Goal: Task Accomplishment & Management: Use online tool/utility

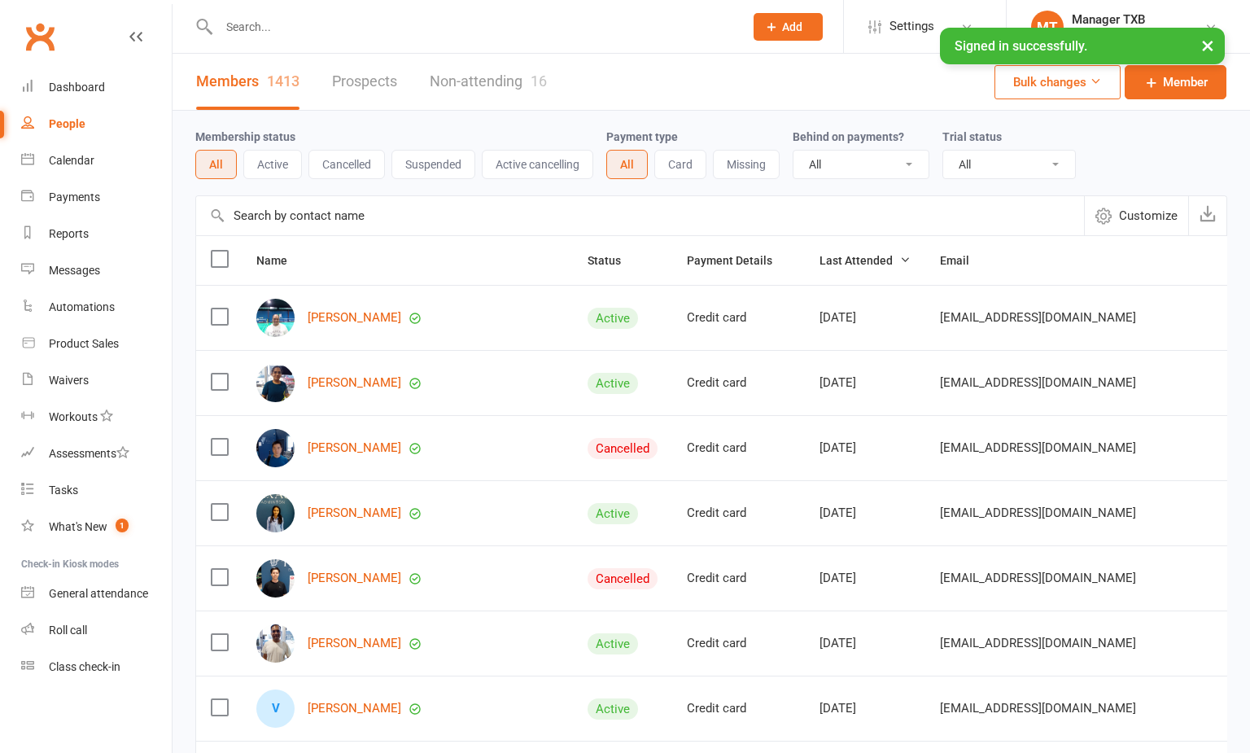
select select "100"
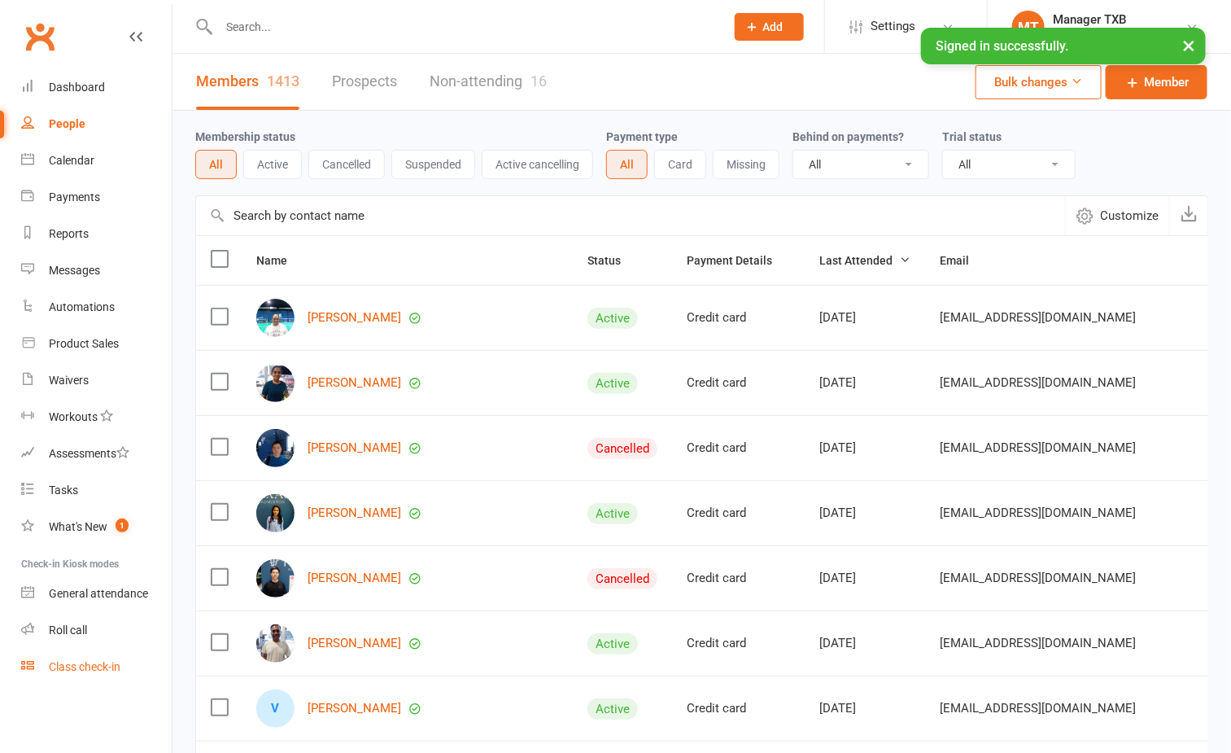
click at [78, 657] on link "Class check-in" at bounding box center [96, 666] width 151 height 37
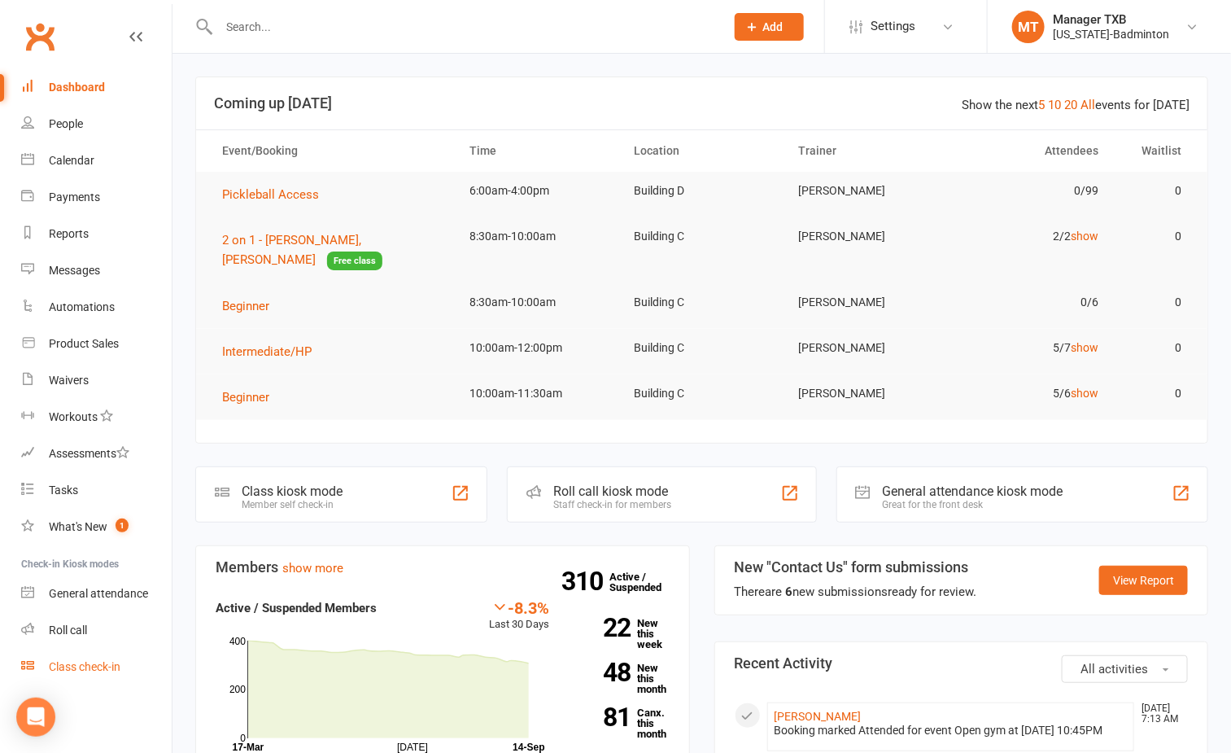
click at [81, 676] on link "Class check-in" at bounding box center [96, 666] width 151 height 37
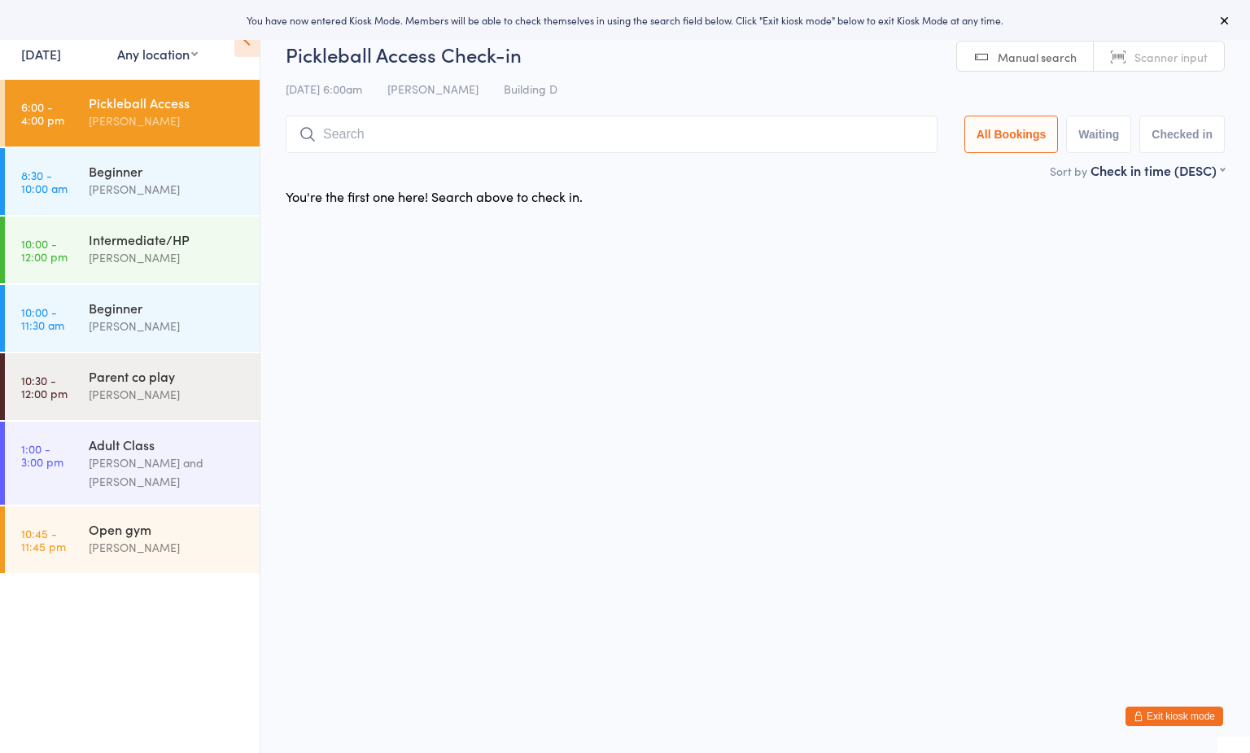
drag, startPoint x: 155, startPoint y: 557, endPoint x: 267, endPoint y: 427, distance: 171.9
click at [155, 557] on div "Open gym Boyd Tahtat" at bounding box center [174, 538] width 171 height 64
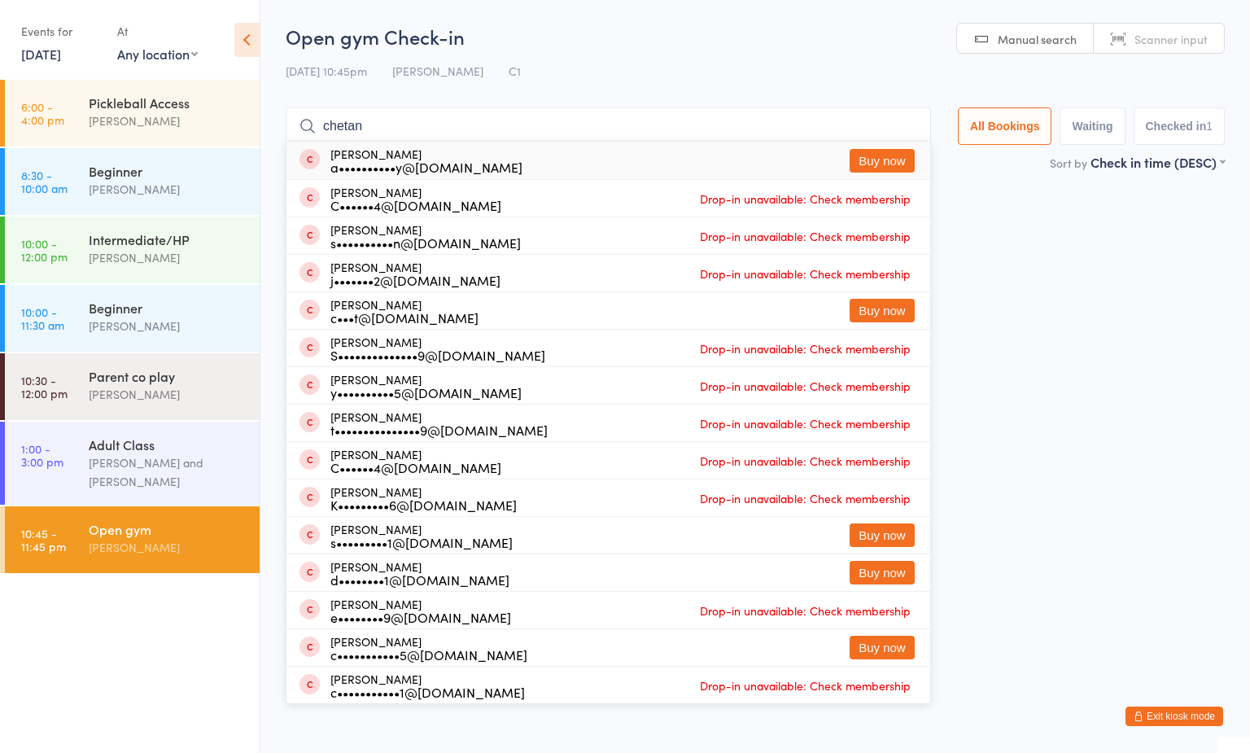
type input "chetan"
click at [849, 152] on button "Buy now" at bounding box center [881, 161] width 65 height 24
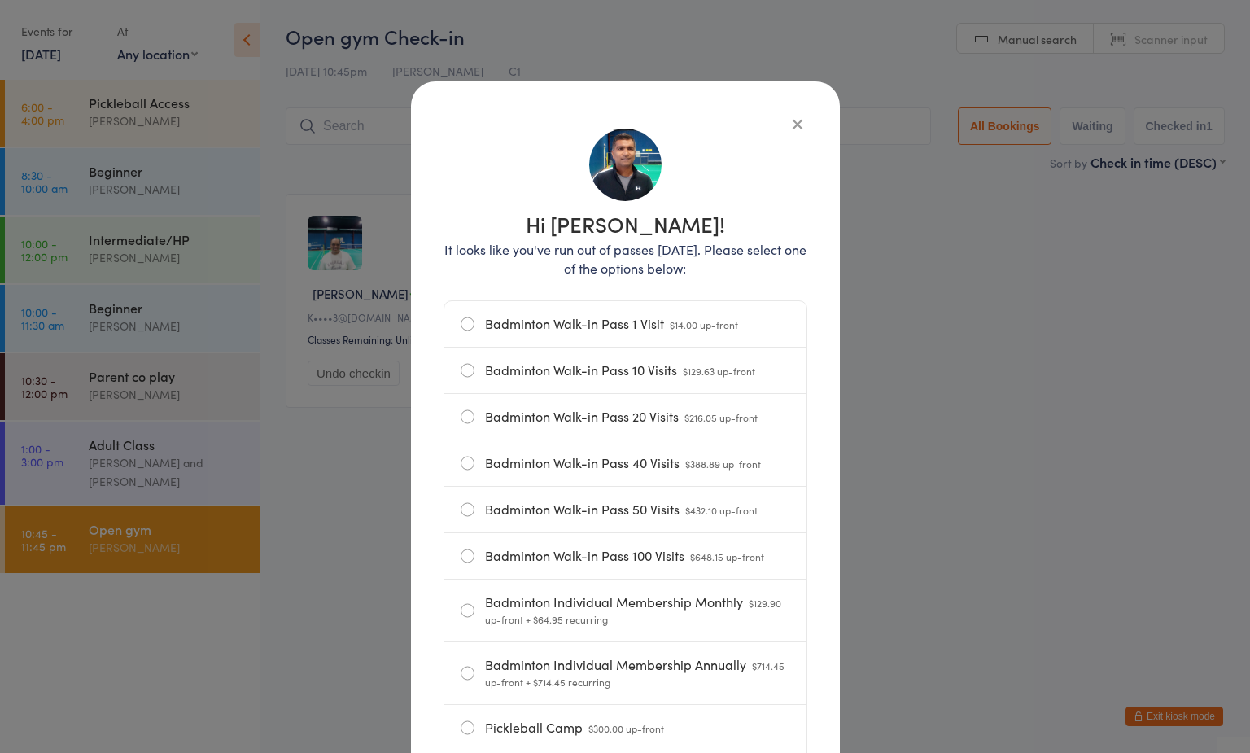
click at [588, 377] on label "Badminton Walk-in Pass 10 Visits $129.63 up-front" at bounding box center [625, 370] width 330 height 46
click at [0, 0] on input "Badminton Walk-in Pass 10 Visits $129.63 up-front" at bounding box center [0, 0] width 0 height 0
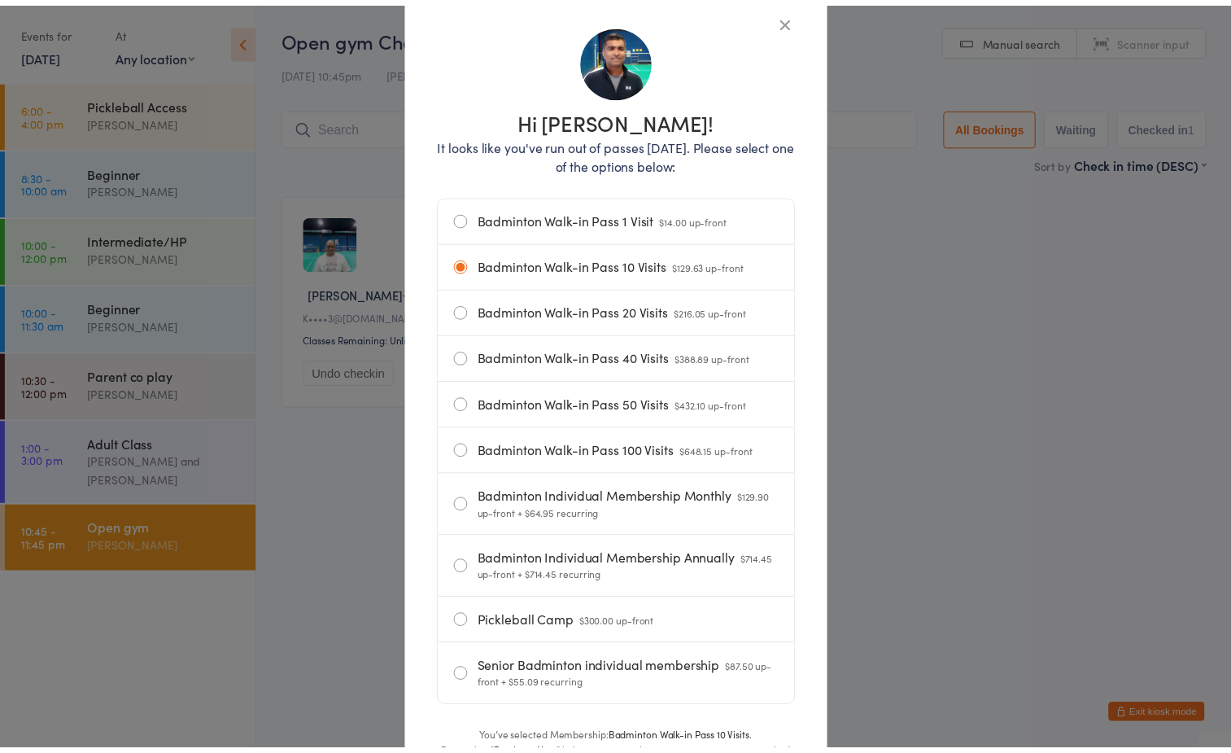
scroll to position [261, 0]
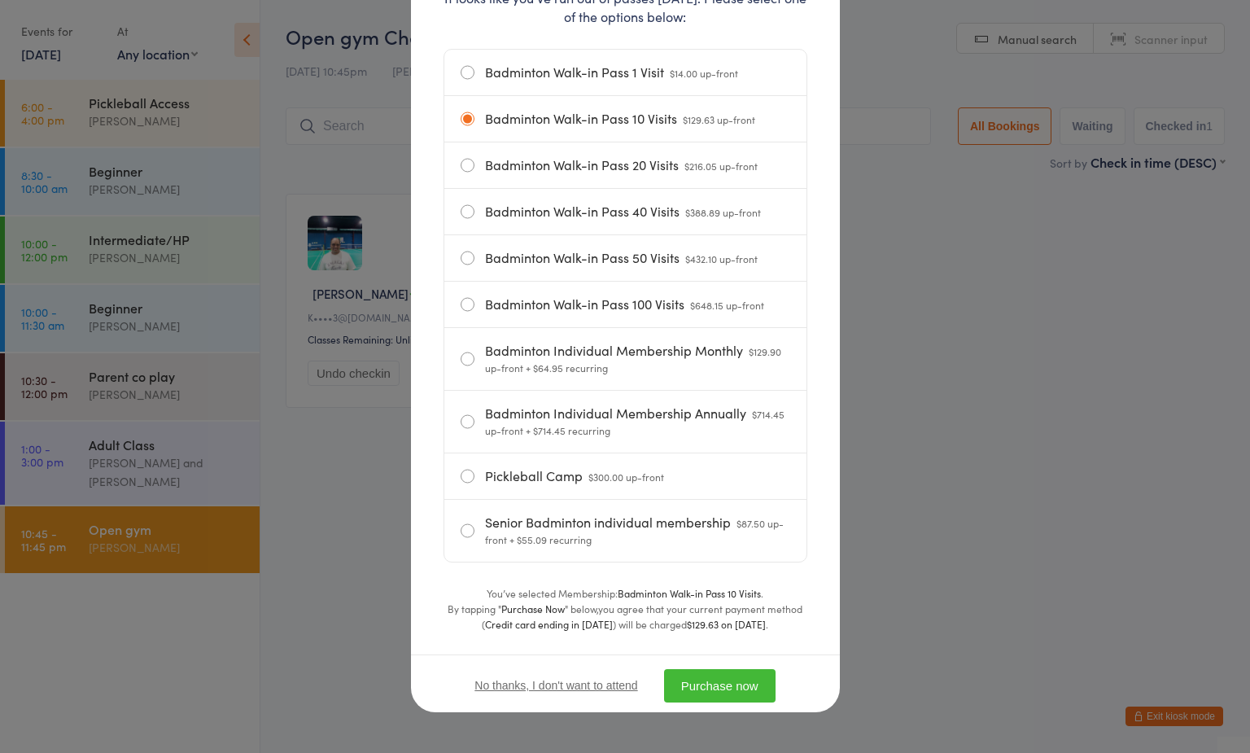
click at [718, 698] on button "Purchase now" at bounding box center [719, 685] width 111 height 33
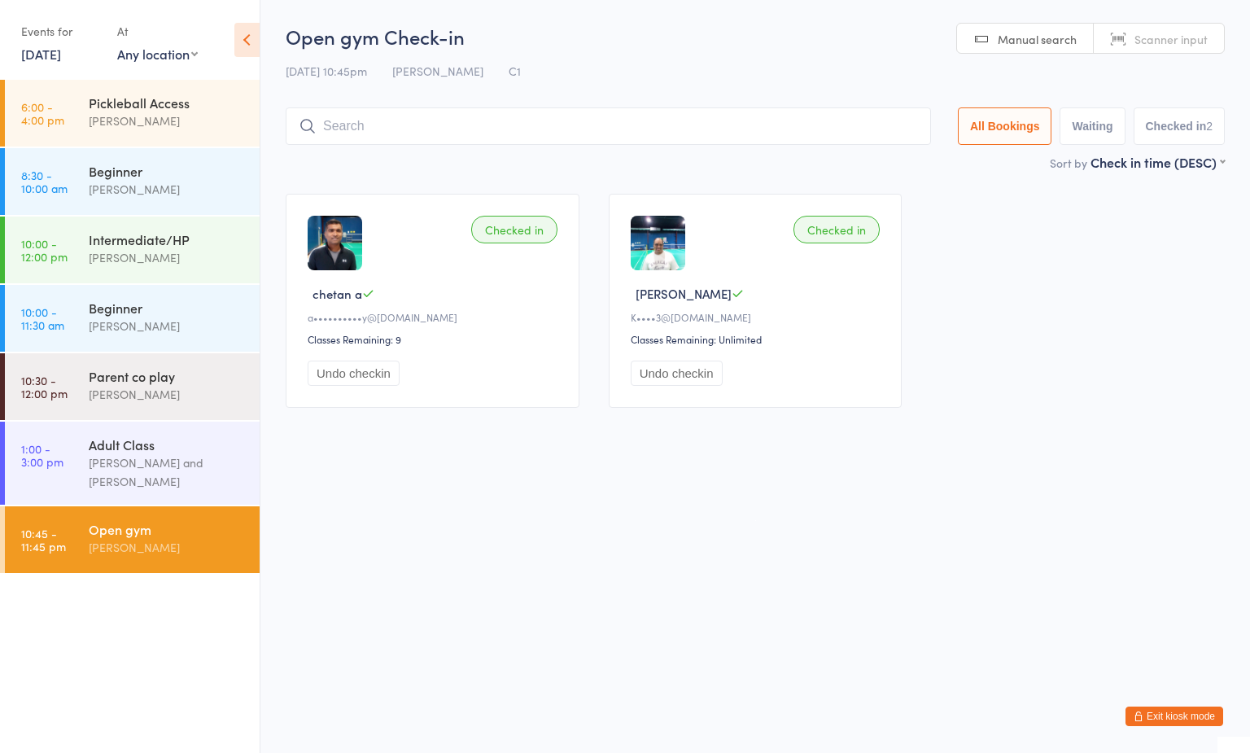
click at [452, 151] on div "Open gym Check-in 14 Sep 10:45pm Boyd Tahtat C1 Manual search Scanner input All…" at bounding box center [755, 88] width 939 height 130
click at [396, 127] on input "search" at bounding box center [608, 125] width 645 height 37
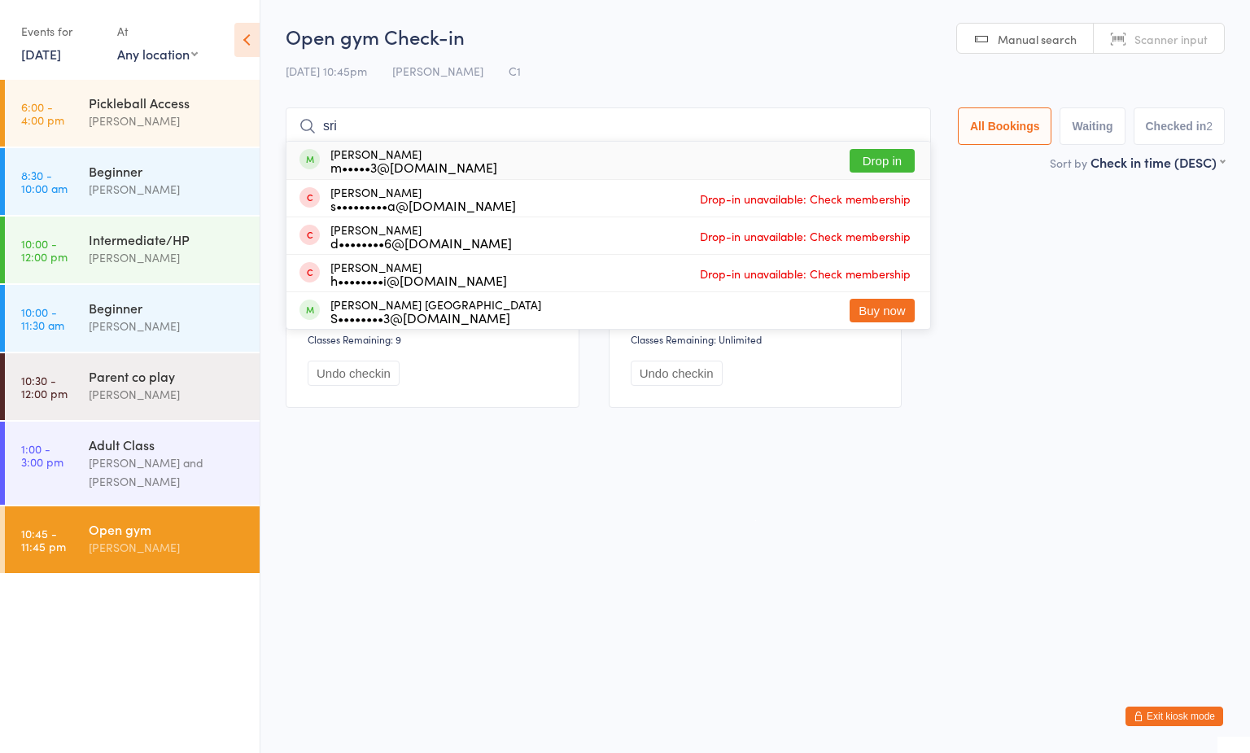
type input "sri"
click at [849, 167] on button "Drop in" at bounding box center [881, 161] width 65 height 24
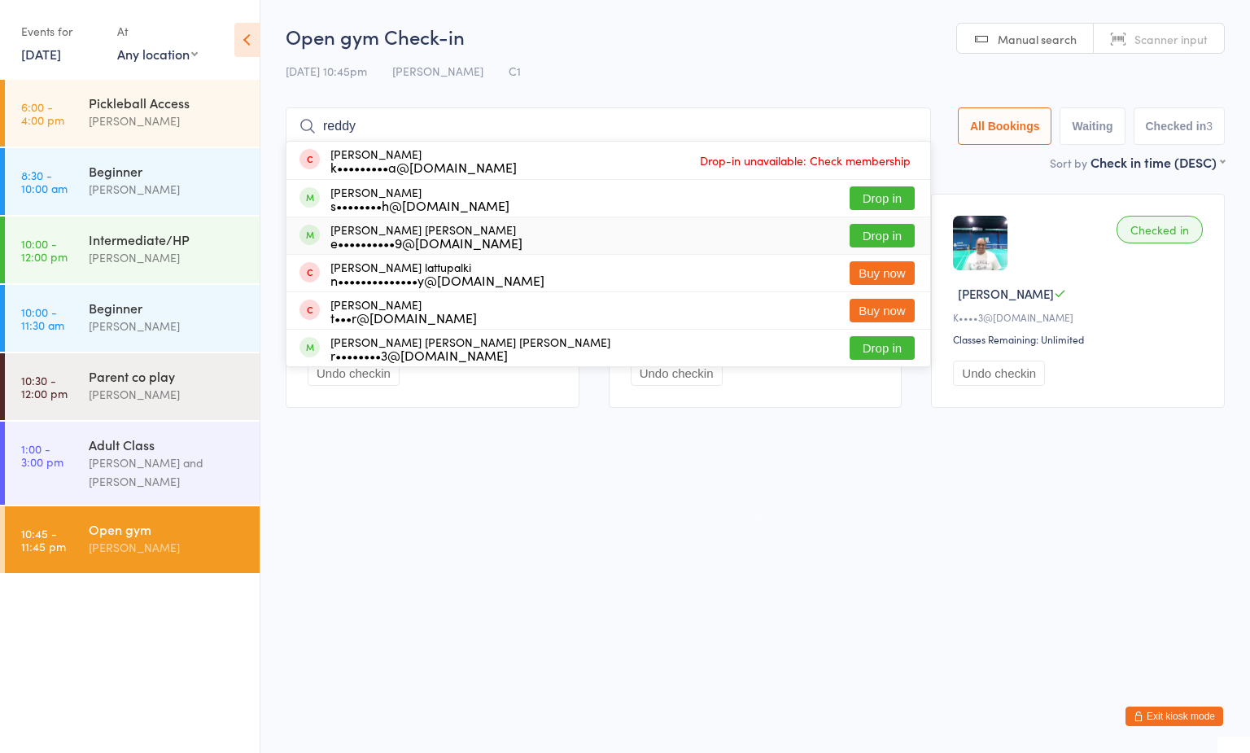
type input "reddy"
click at [862, 232] on button "Drop in" at bounding box center [881, 236] width 65 height 24
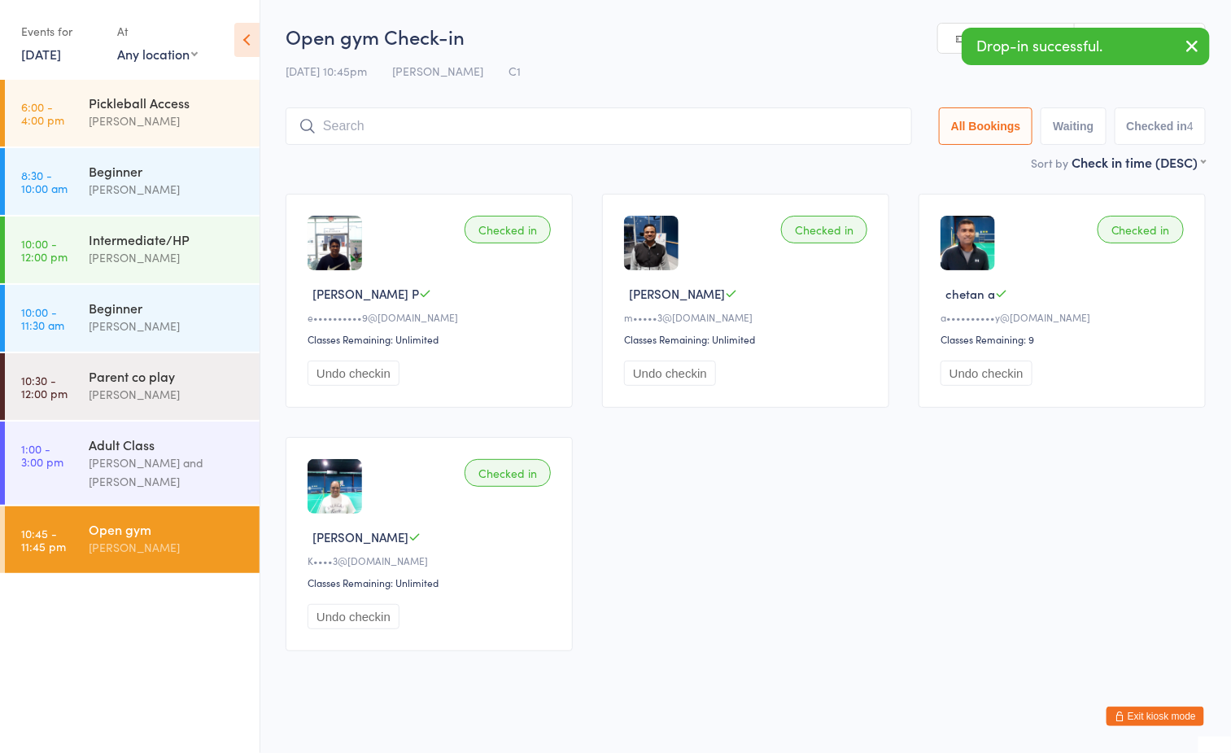
click at [391, 115] on input "search" at bounding box center [599, 125] width 626 height 37
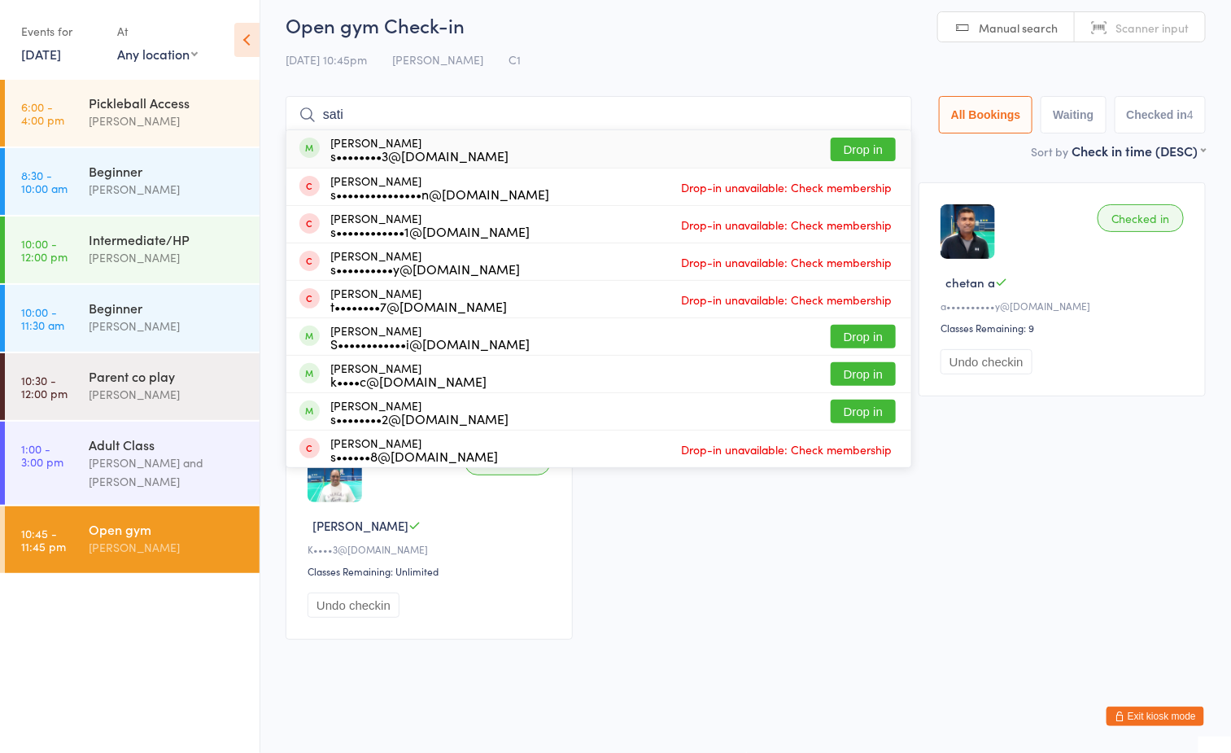
type input "sati"
click at [855, 149] on button "Drop in" at bounding box center [863, 149] width 65 height 24
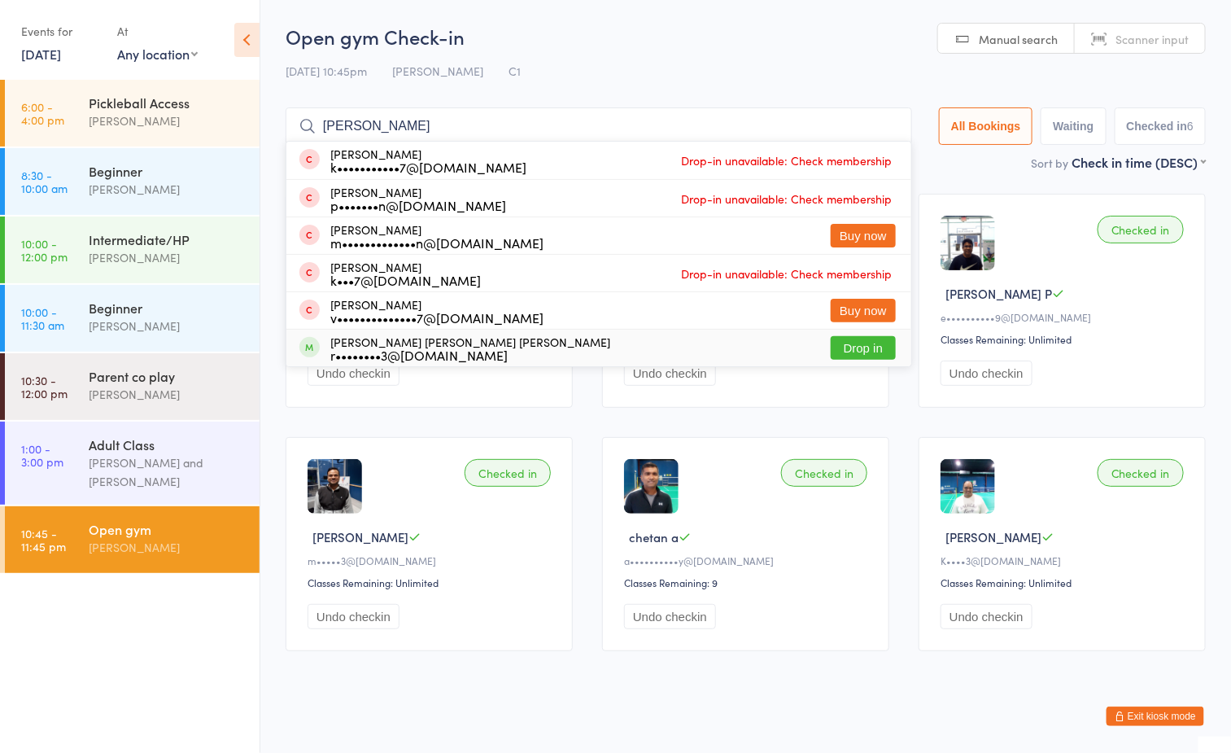
type input "venkat"
click at [869, 350] on button "Drop in" at bounding box center [863, 348] width 65 height 24
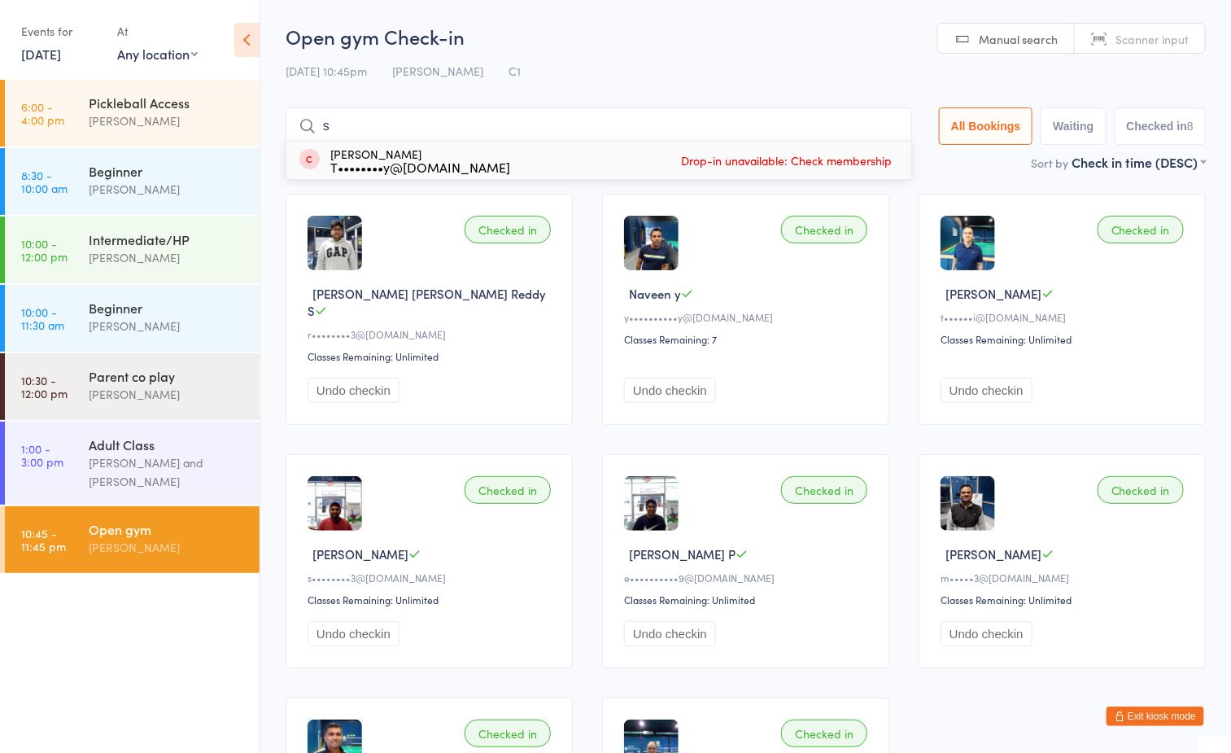
type input "s"
click at [340, 378] on button "Undo checkin" at bounding box center [354, 390] width 92 height 25
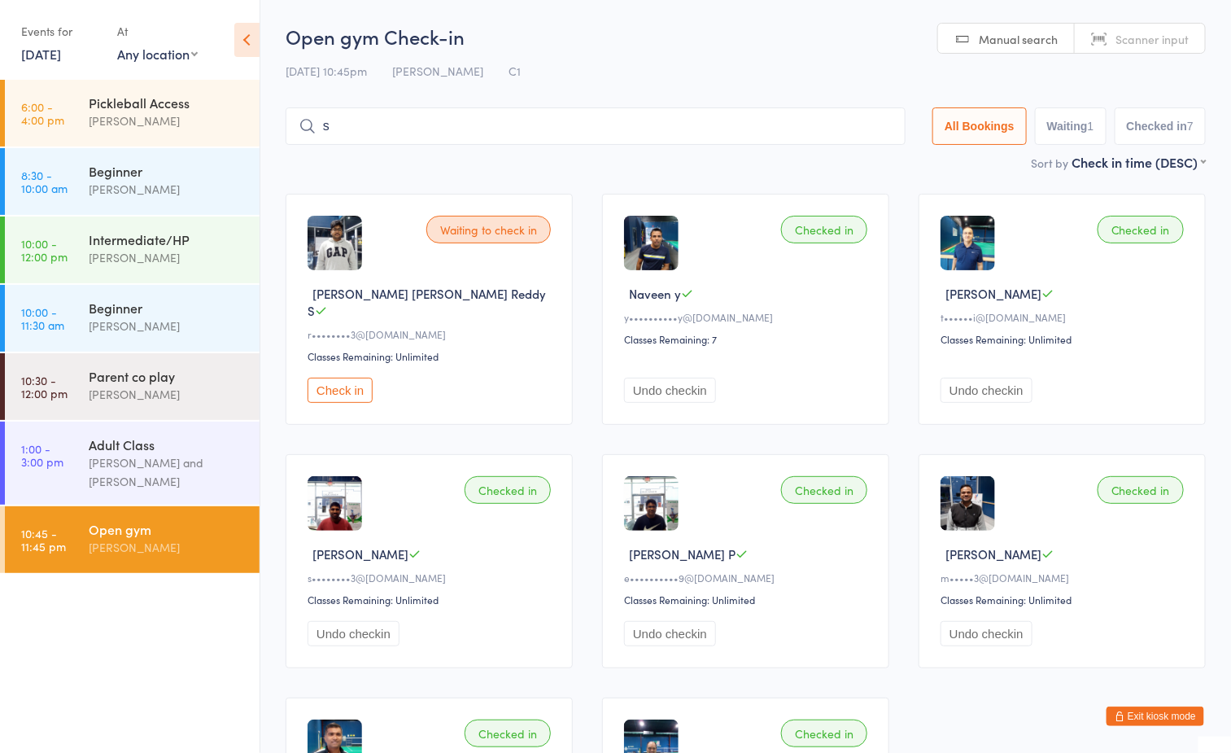
click at [1141, 721] on button "Exit kiosk mode" at bounding box center [1155, 716] width 98 height 20
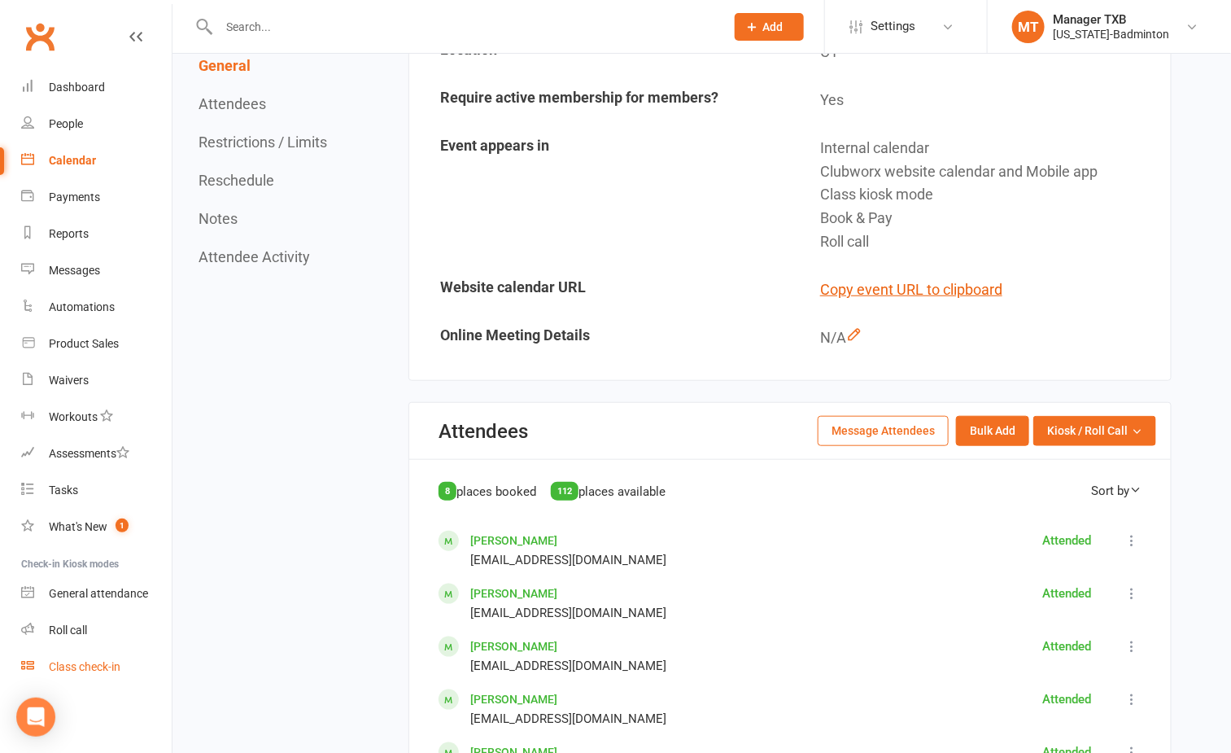
scroll to position [366, 0]
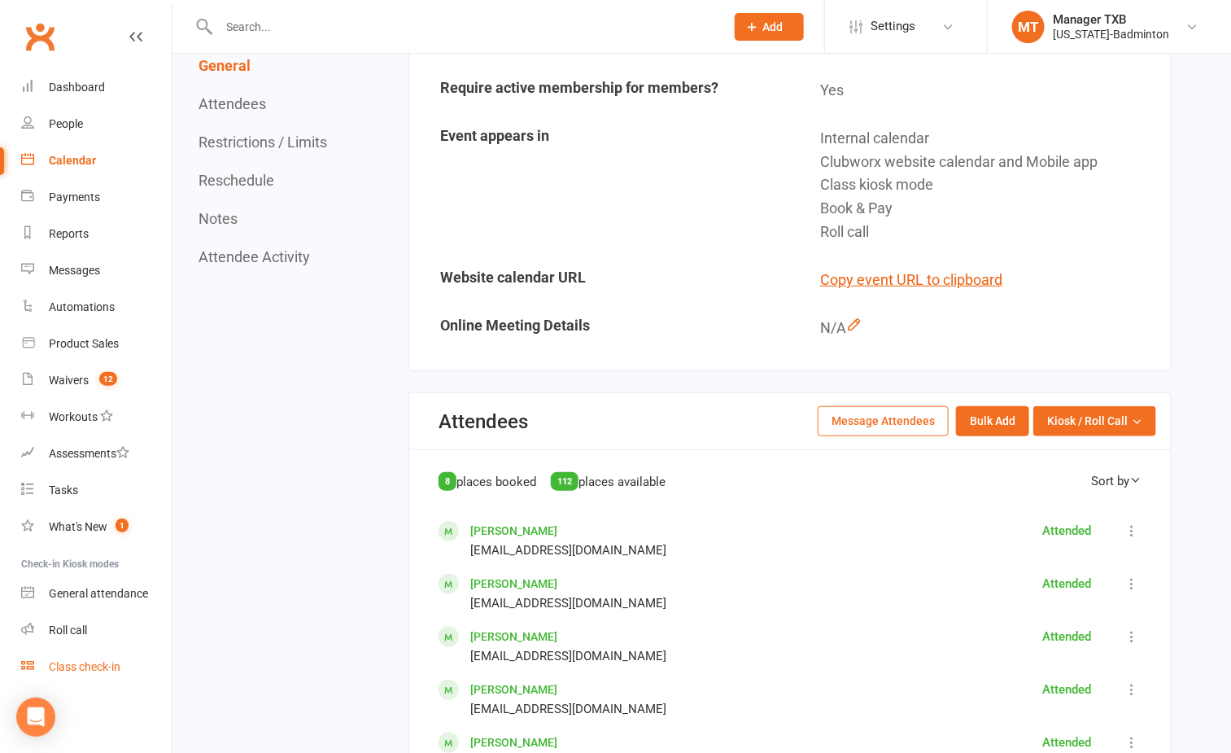
click at [68, 665] on div "Class check-in" at bounding box center [85, 666] width 72 height 13
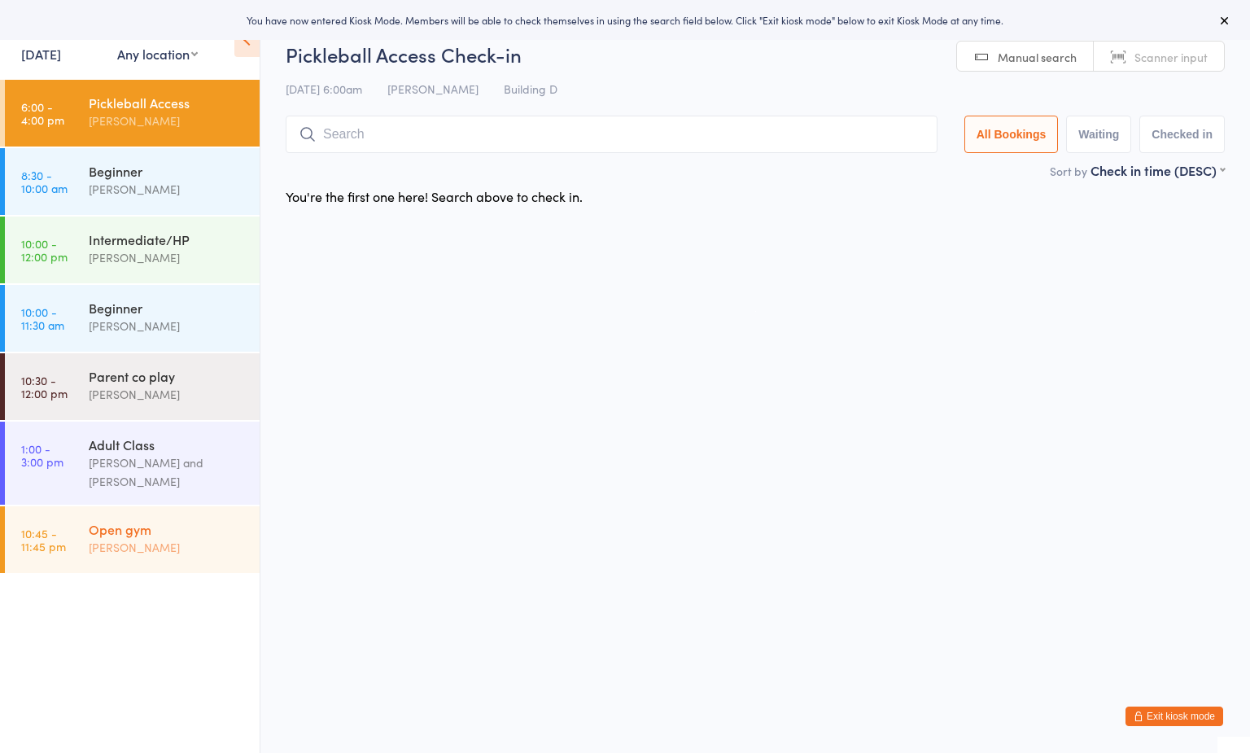
click at [157, 530] on div "Open gym" at bounding box center [167, 529] width 157 height 18
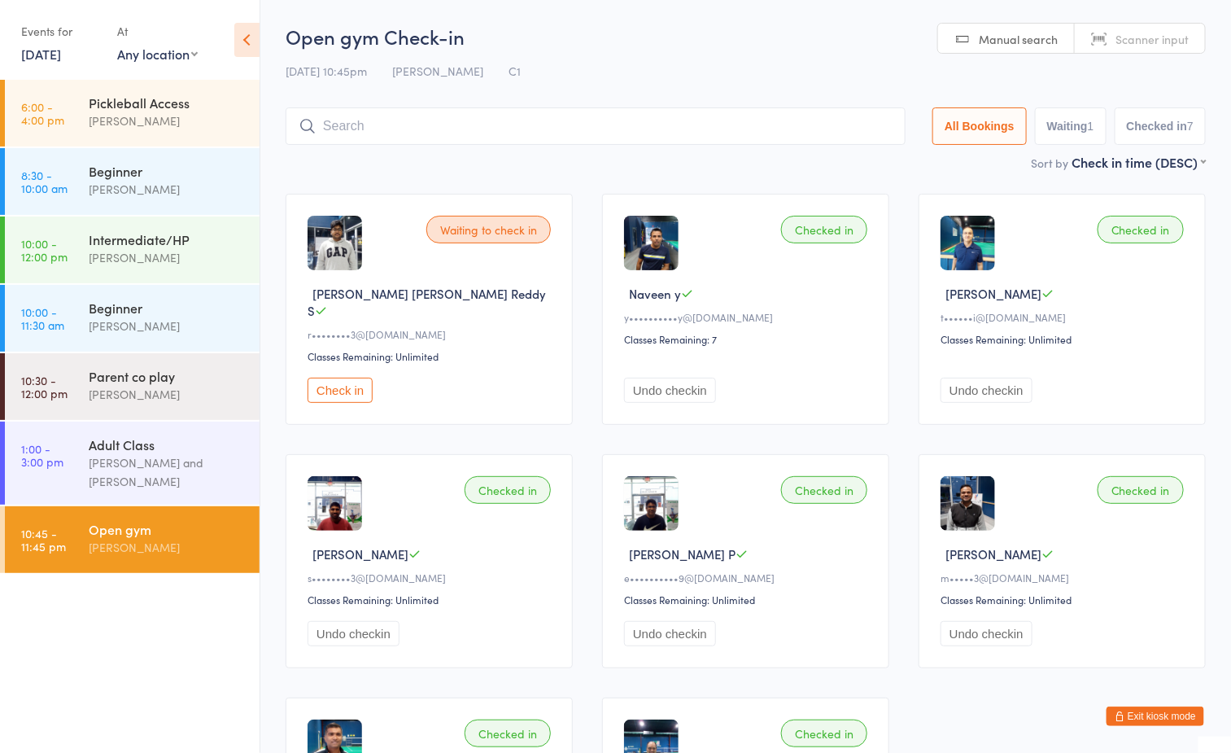
click at [1159, 718] on button "Exit kiosk mode" at bounding box center [1155, 716] width 98 height 20
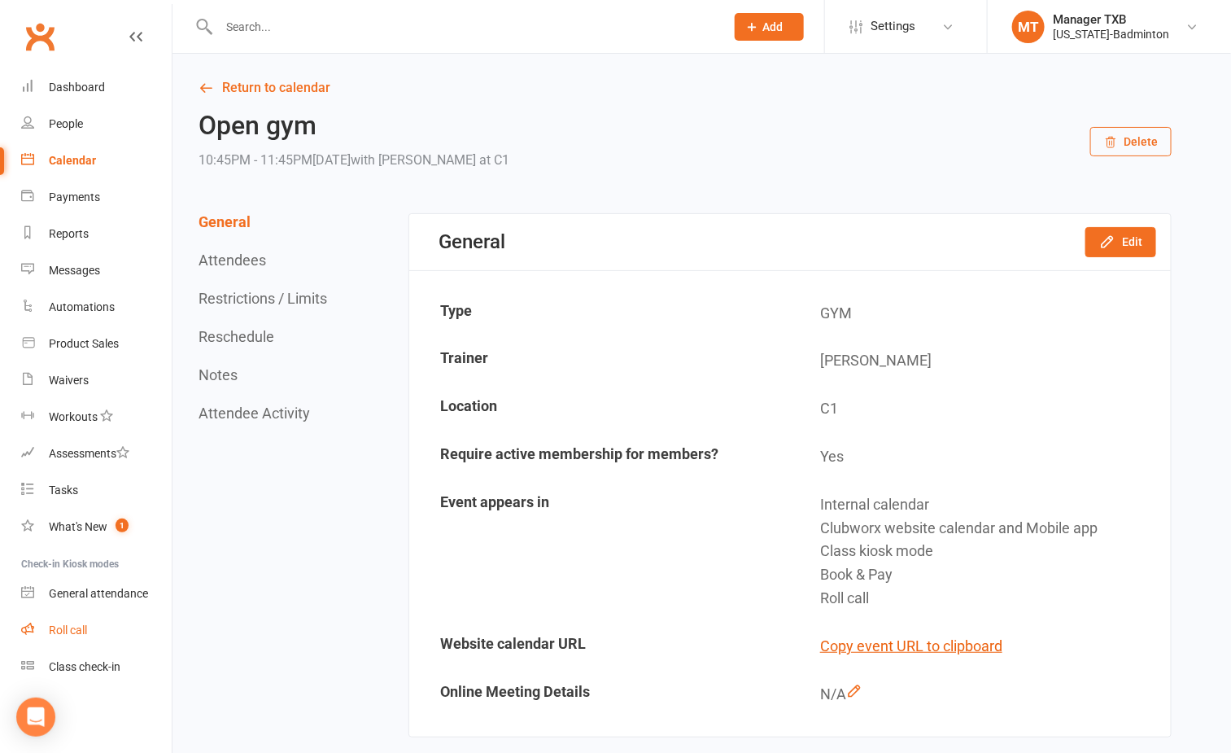
click at [81, 630] on div "Roll call" at bounding box center [68, 629] width 38 height 13
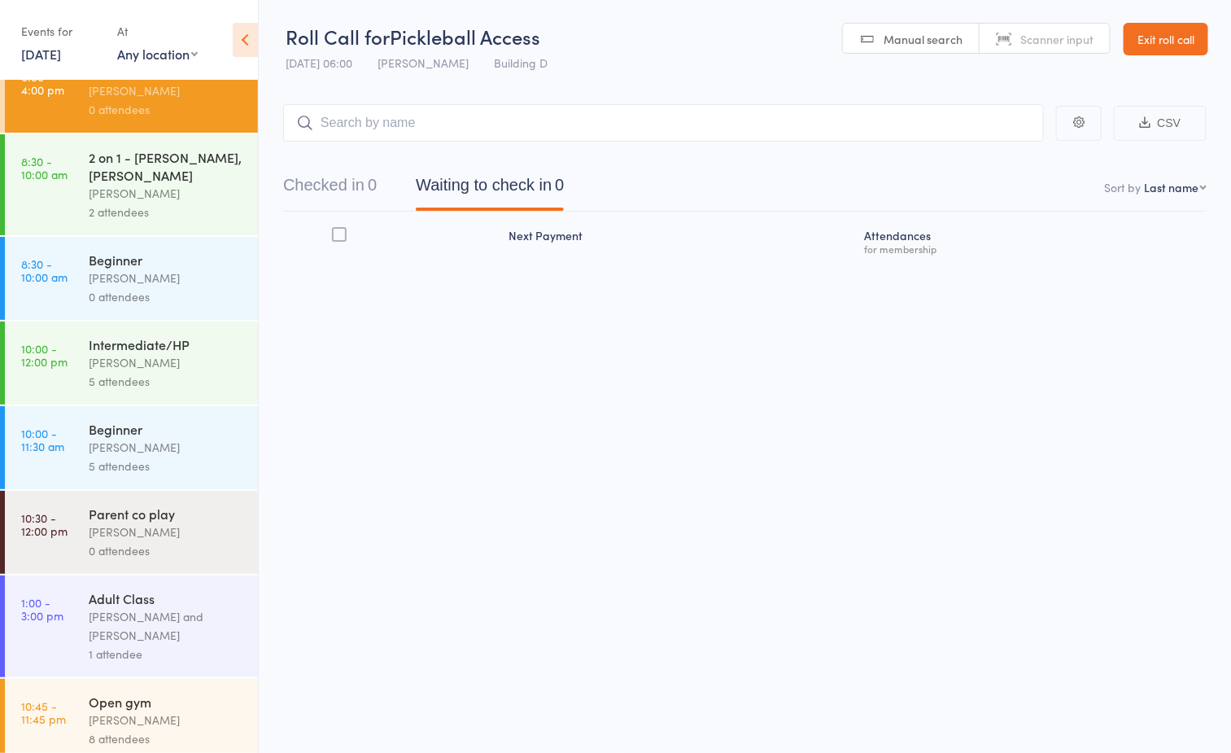
scroll to position [46, 0]
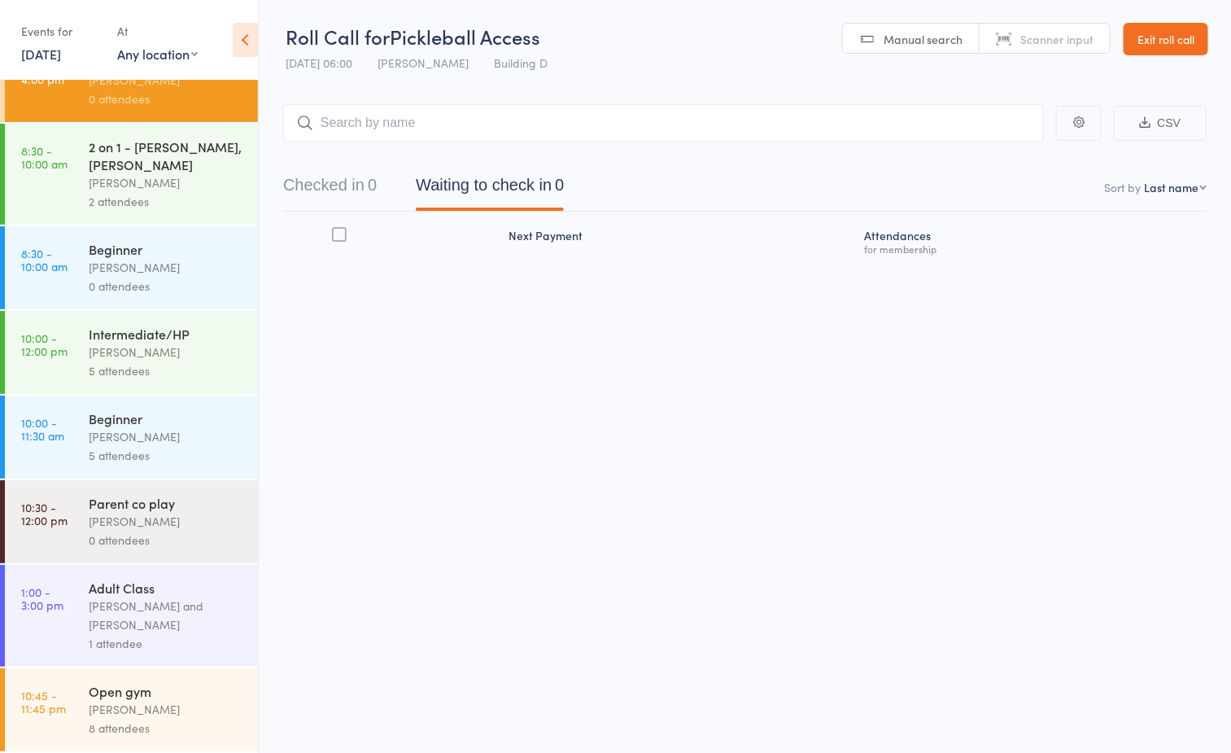
click at [111, 688] on div "Open gym" at bounding box center [166, 691] width 155 height 18
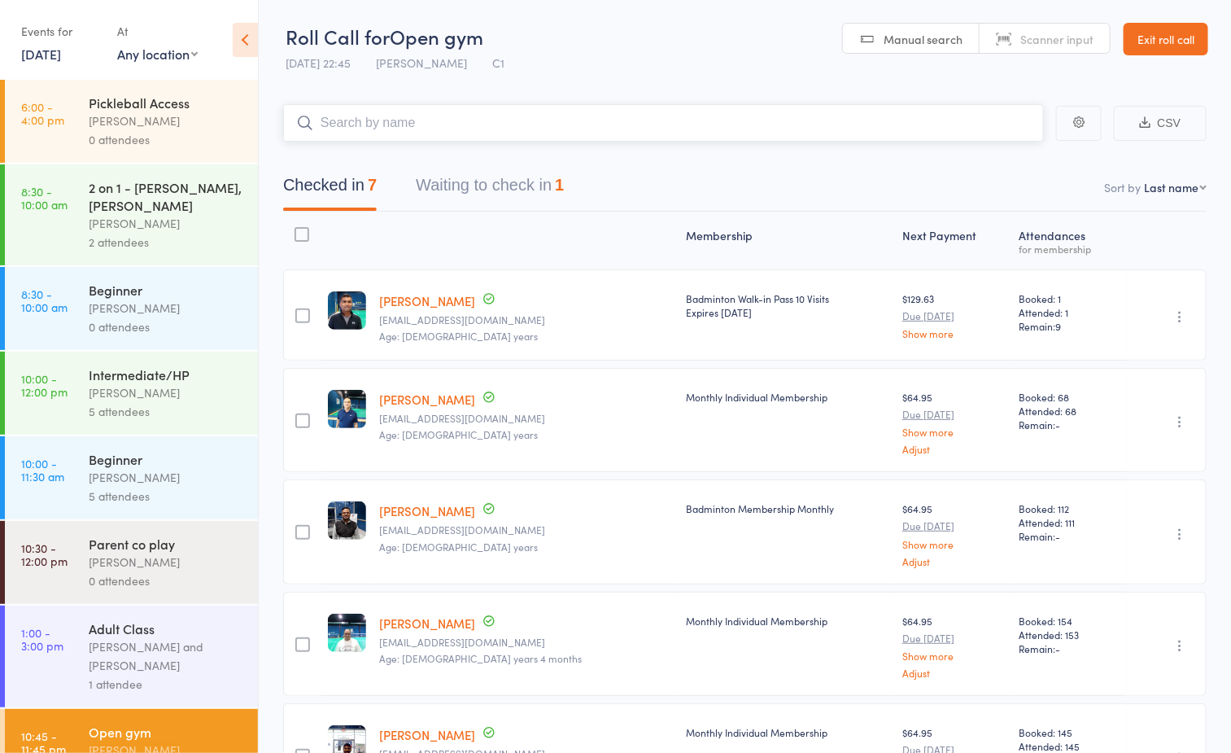
click at [535, 194] on button "Waiting to check in 1" at bounding box center [490, 189] width 148 height 43
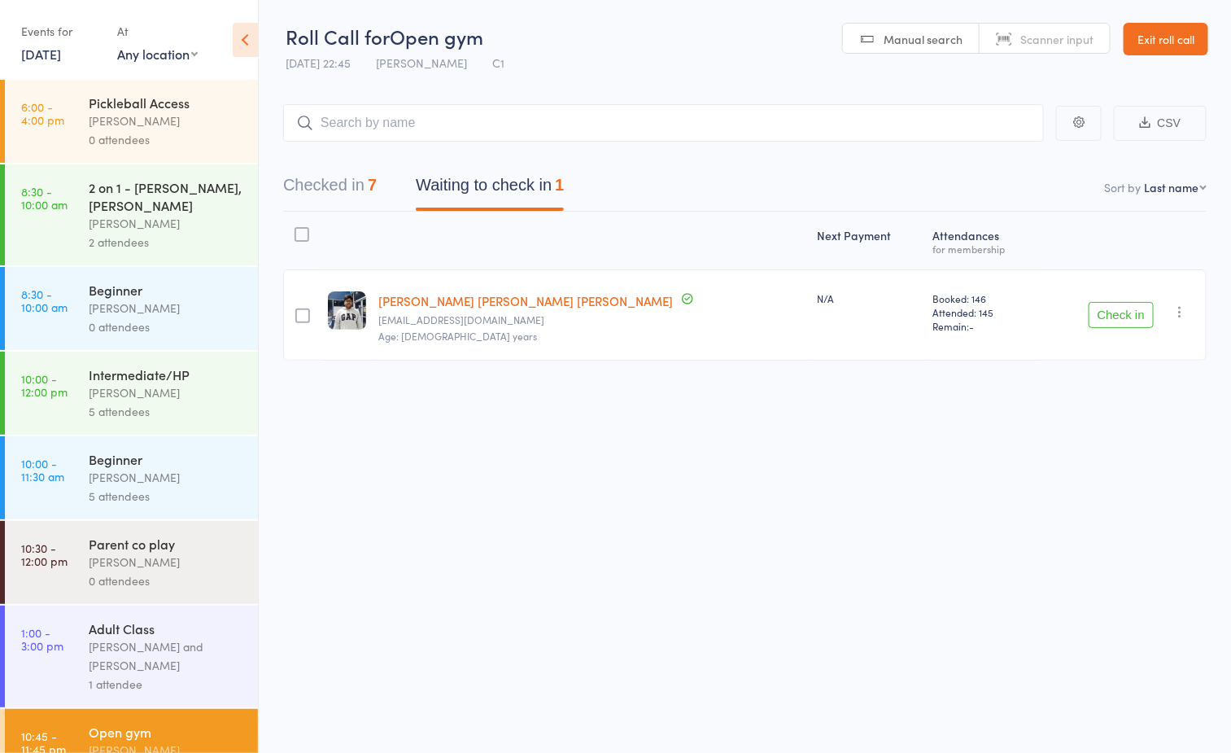
click at [1176, 313] on icon "button" at bounding box center [1180, 311] width 16 height 16
click at [1111, 452] on li "Remove" at bounding box center [1121, 453] width 134 height 22
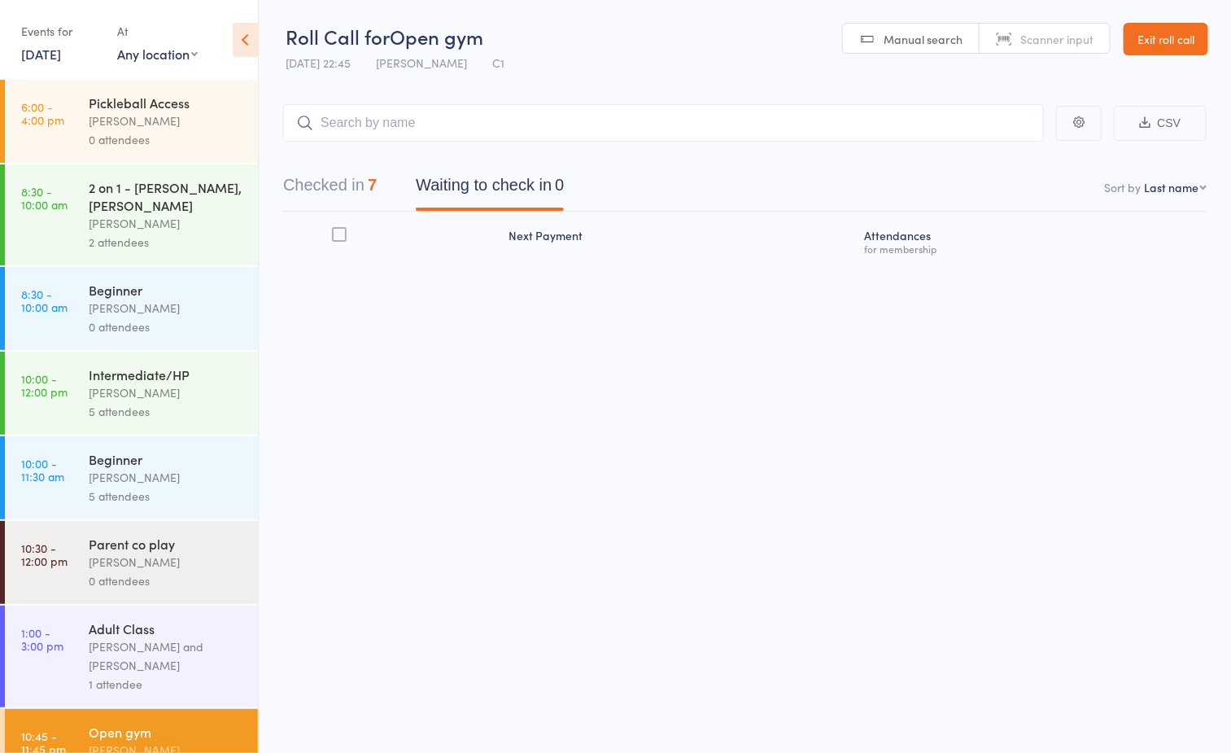
click at [1185, 17] on header "Roll Call for Open gym 14 Sep 22:45 Boyd Tahtat C1 Manual search Scanner input …" at bounding box center [745, 40] width 972 height 80
click at [1180, 32] on link "Exit roll call" at bounding box center [1166, 39] width 85 height 33
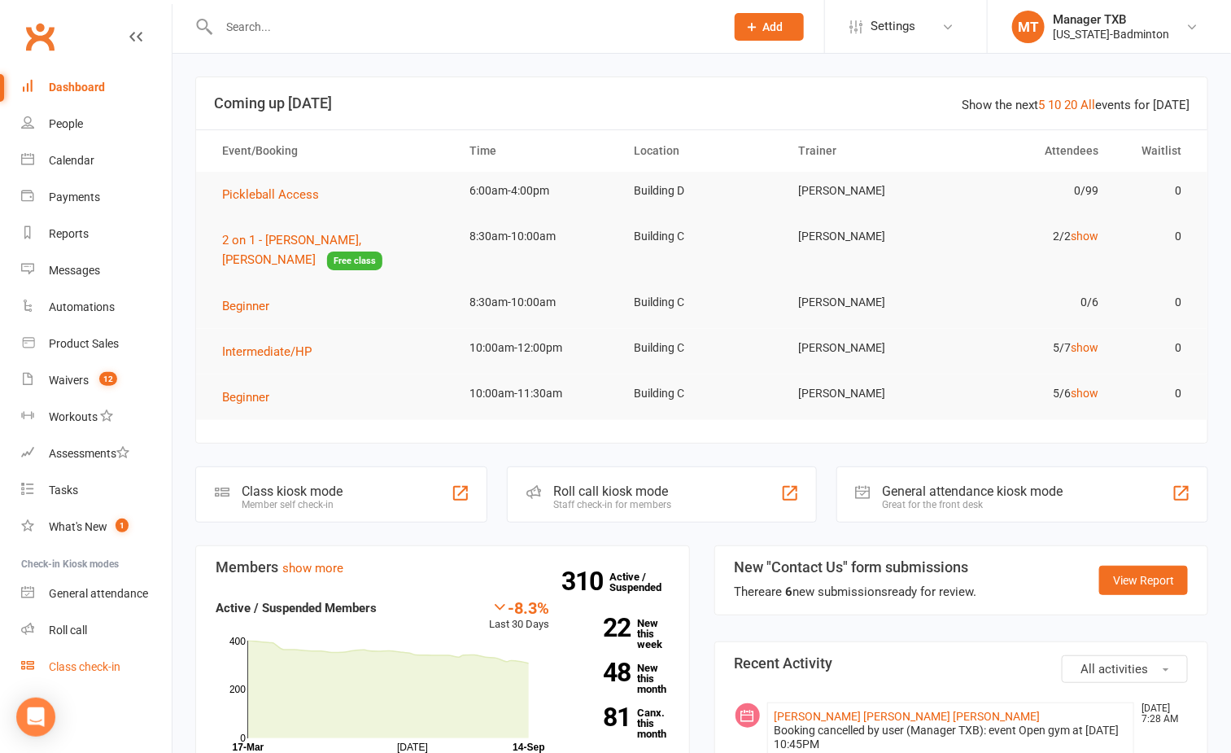
click at [67, 672] on link "Class check-in" at bounding box center [96, 666] width 151 height 37
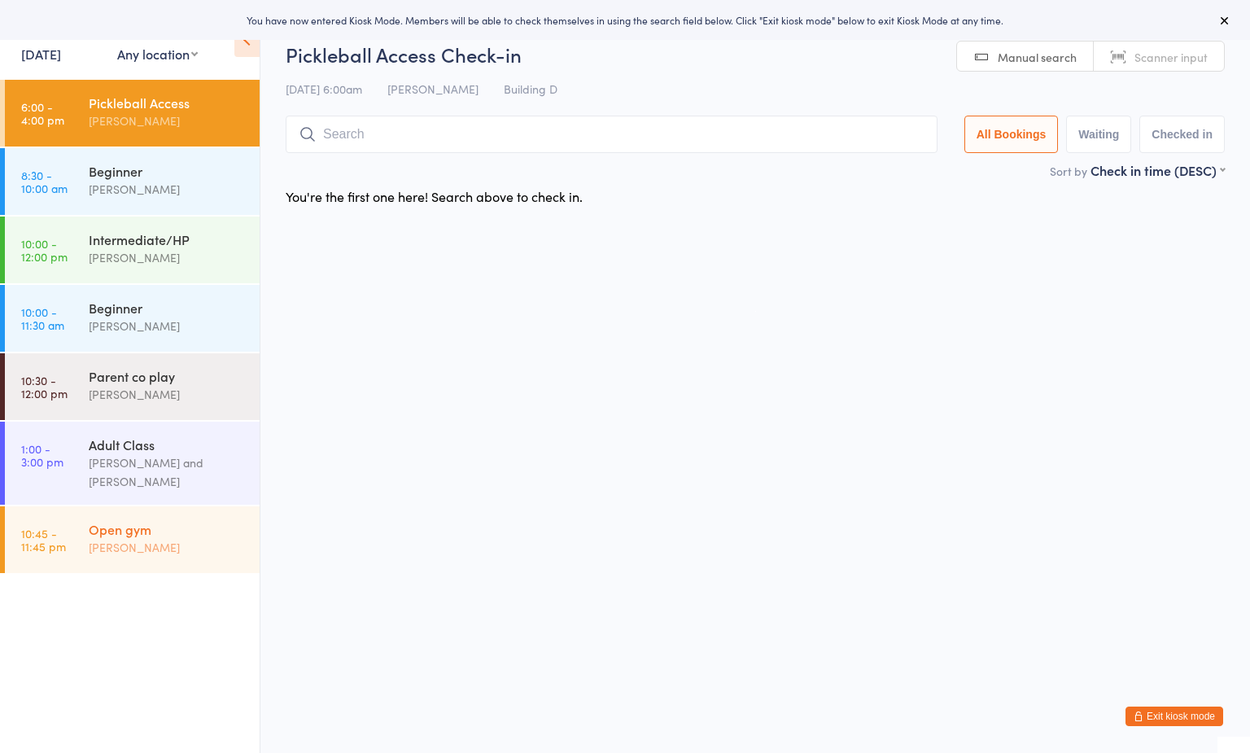
click at [124, 542] on div "[PERSON_NAME]" at bounding box center [167, 547] width 157 height 19
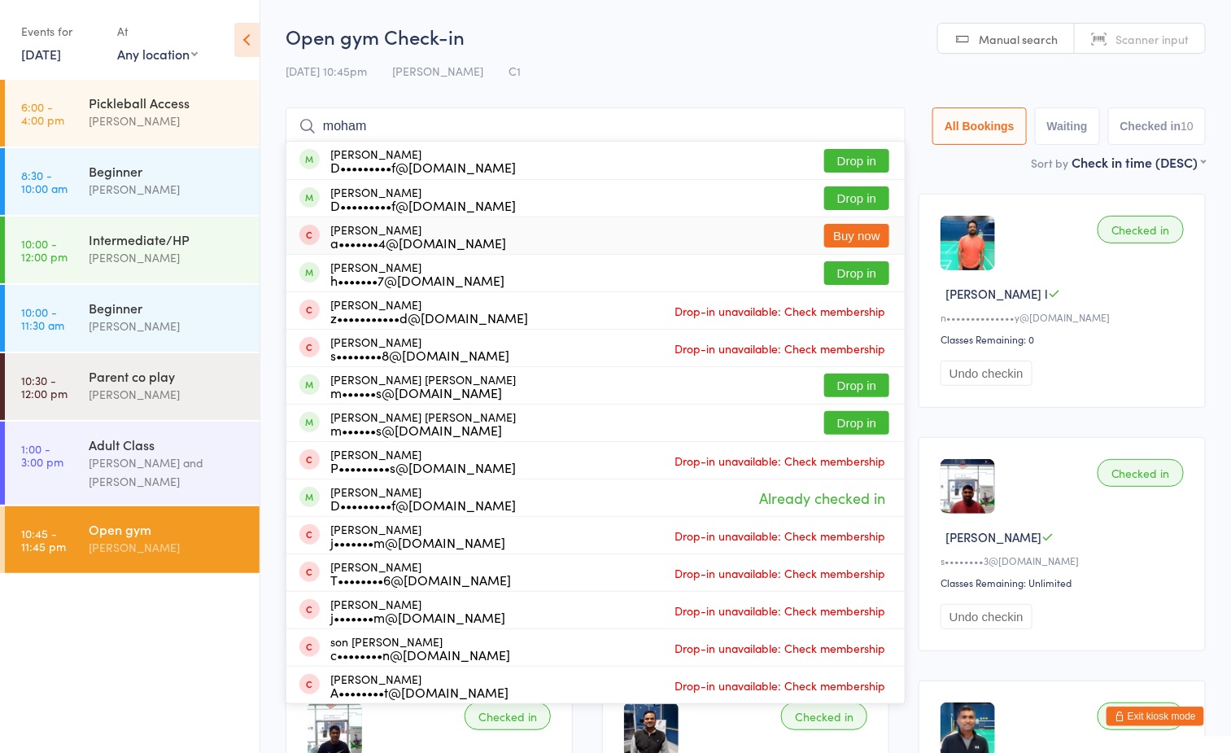
type input "moham"
click at [849, 205] on button "Drop in" at bounding box center [856, 198] width 65 height 24
